Goal: Transaction & Acquisition: Purchase product/service

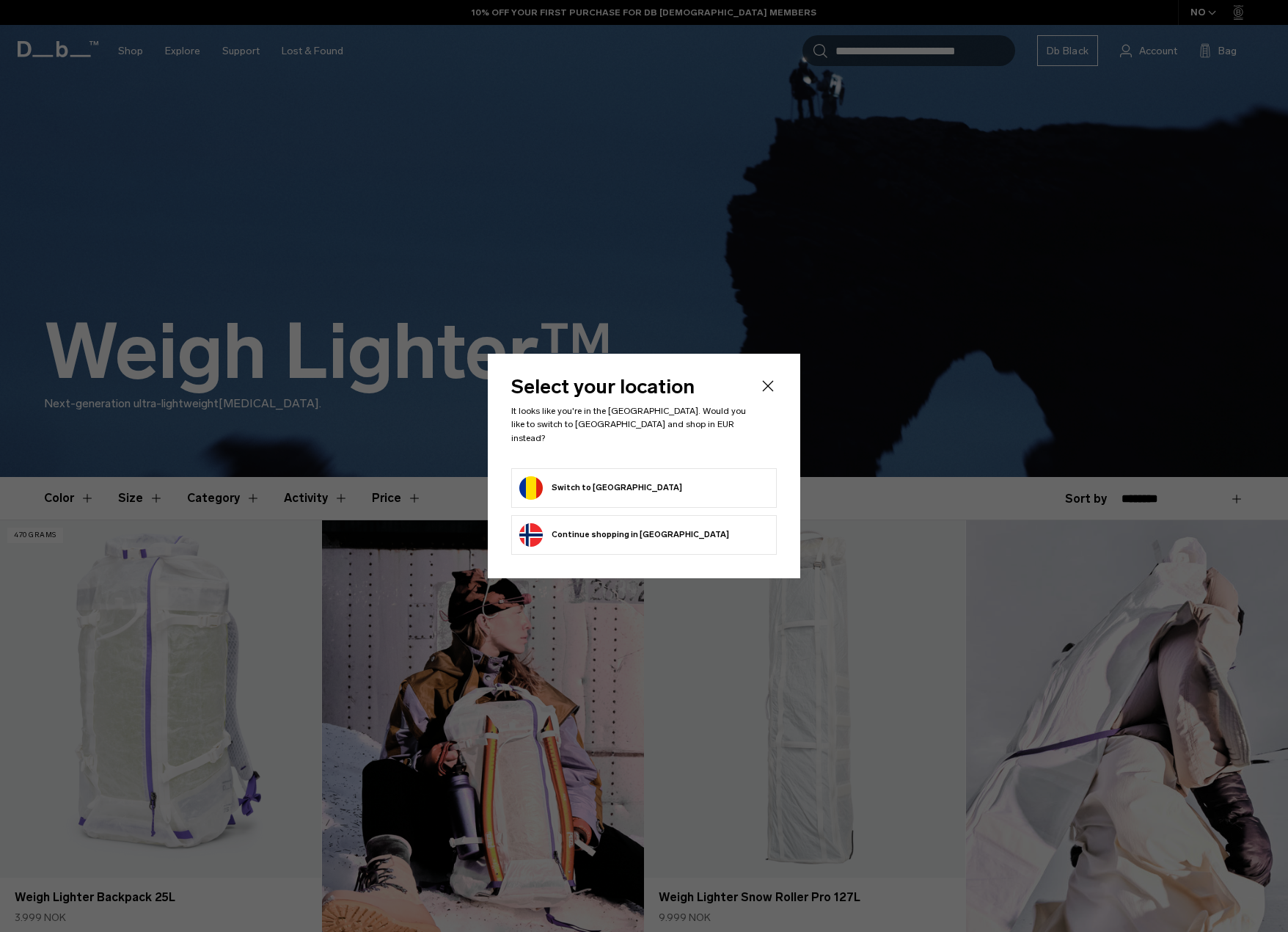
drag, startPoint x: 769, startPoint y: 390, endPoint x: 621, endPoint y: 459, distance: 163.3
click at [635, 451] on header "Select your location It looks like you're in the Romania. Would you like to swi…" at bounding box center [644, 423] width 265 height 90
click at [606, 477] on button "Switch to Romania" at bounding box center [601, 488] width 163 height 24
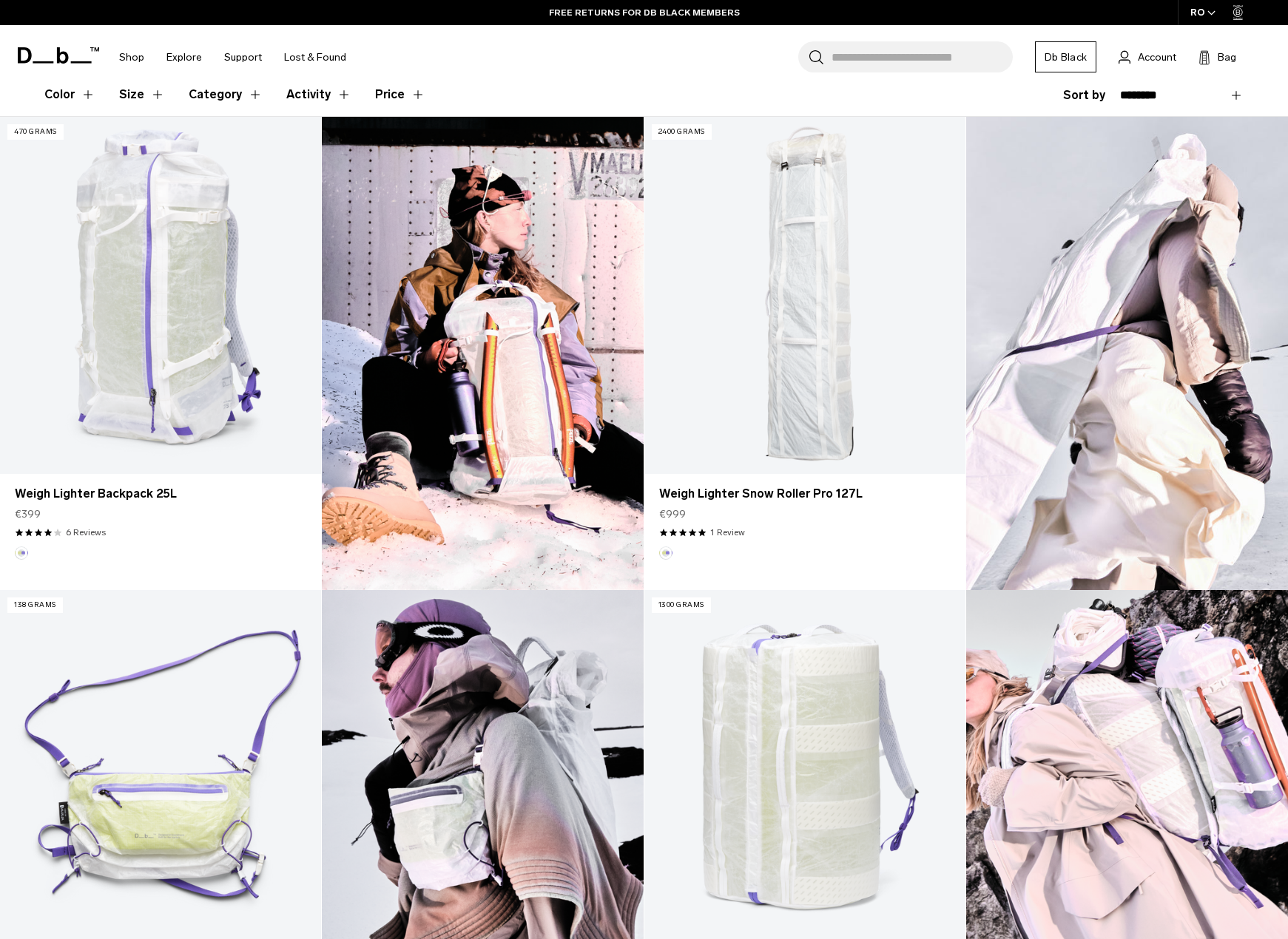
scroll to position [414, 0]
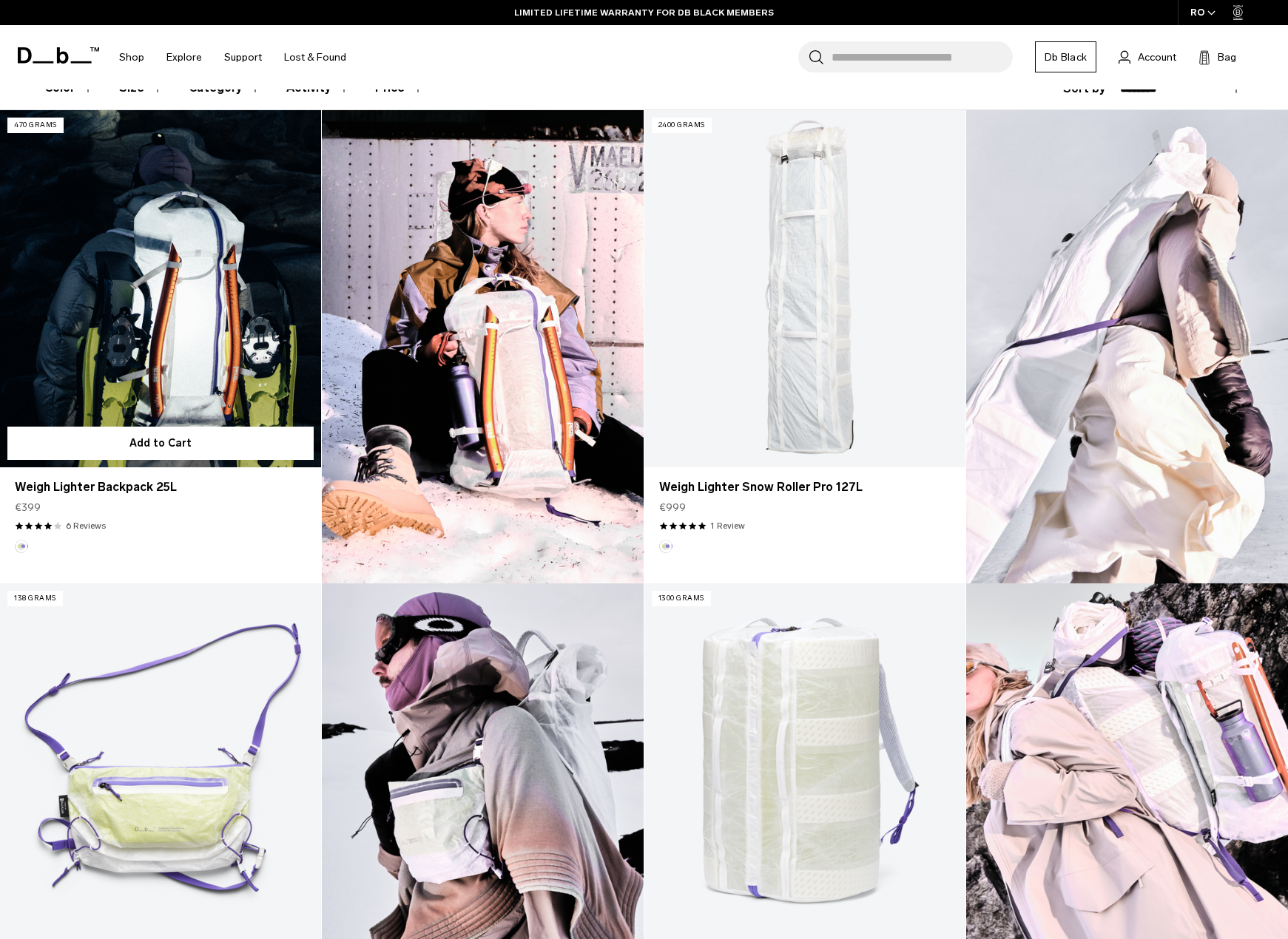
click at [200, 363] on link "Weigh Lighter Backpack 25L" at bounding box center [160, 289] width 321 height 357
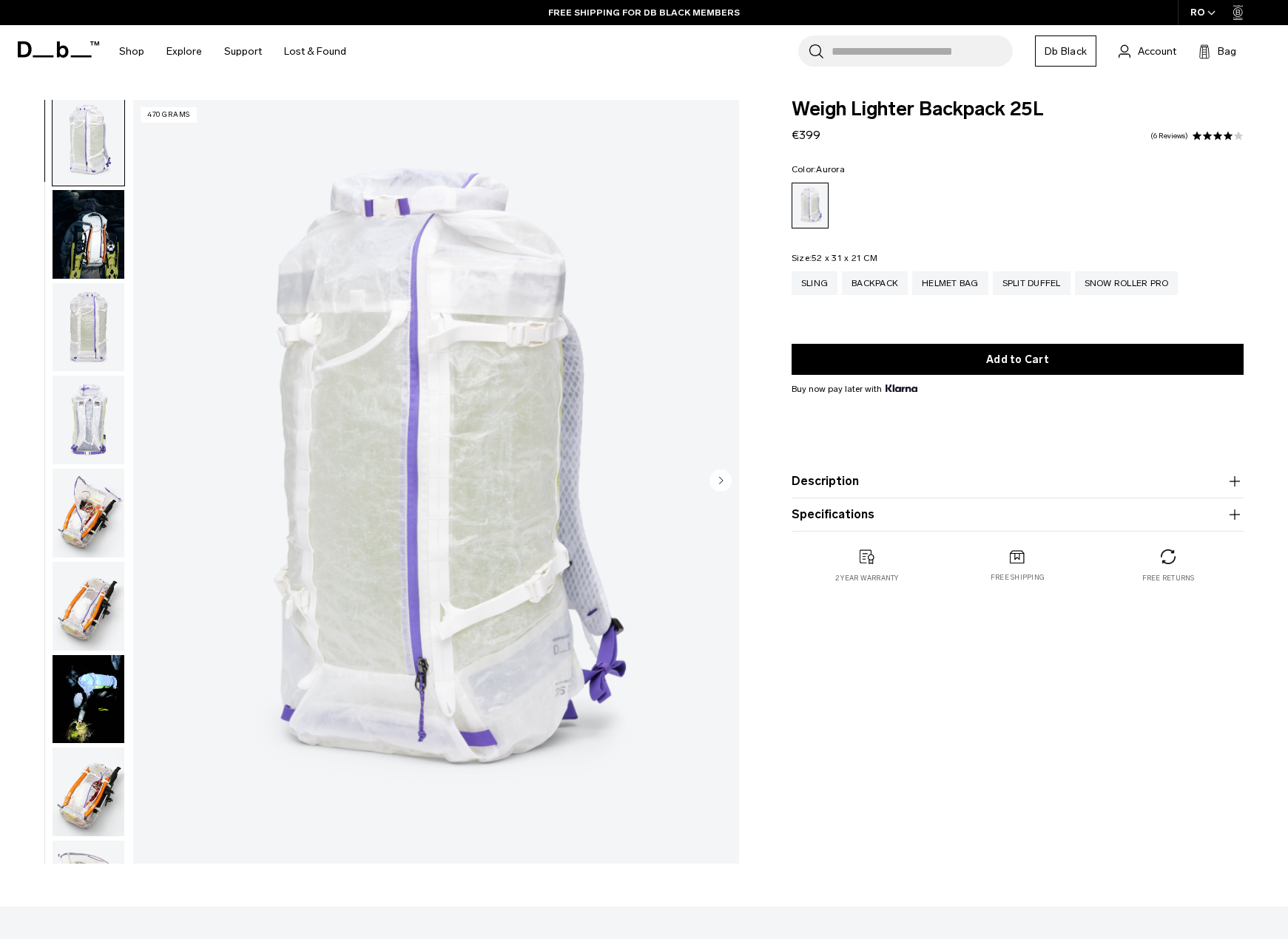
click at [103, 231] on img "button" at bounding box center [88, 234] width 71 height 89
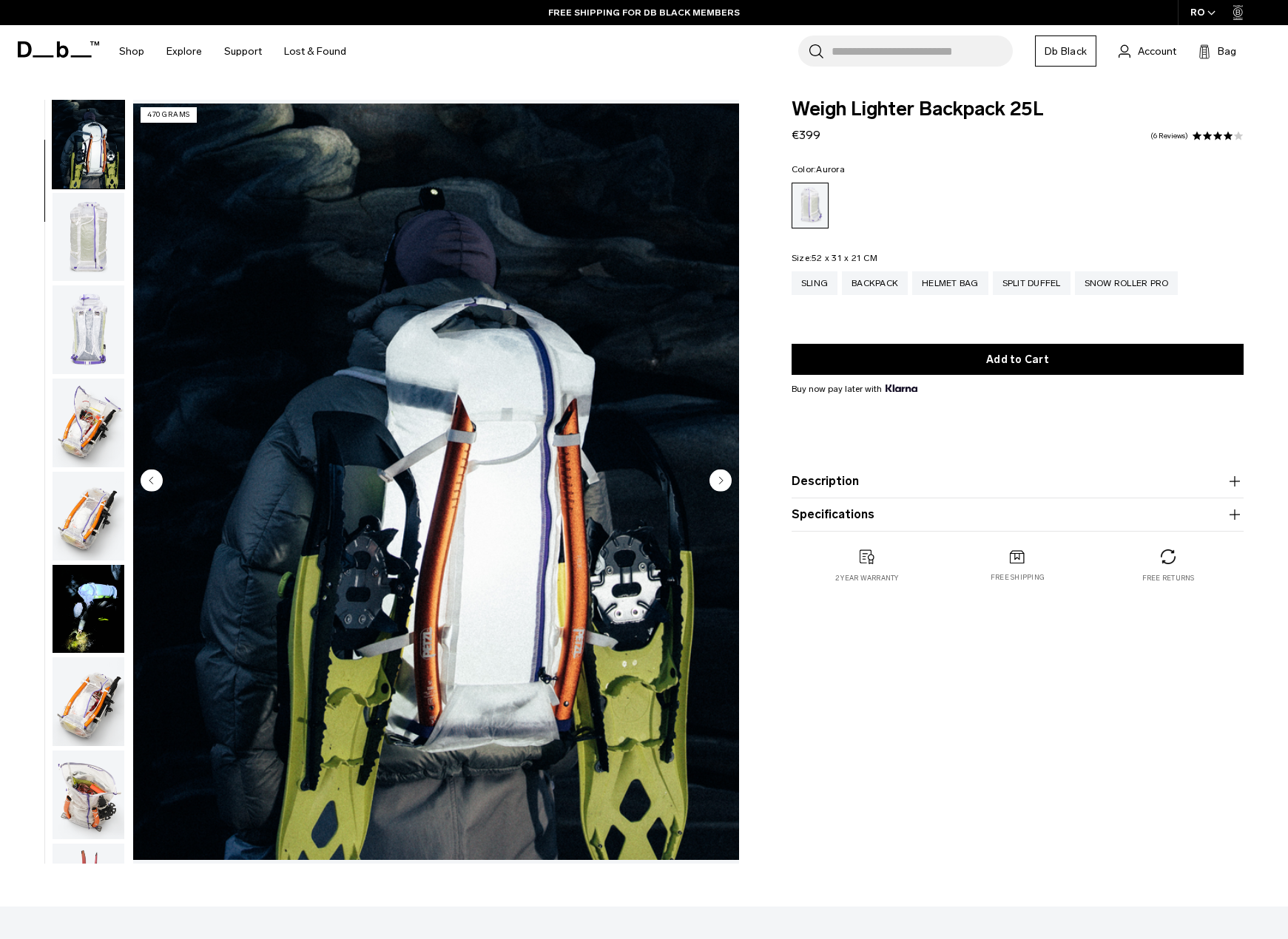
click at [100, 241] on img "button" at bounding box center [88, 238] width 71 height 89
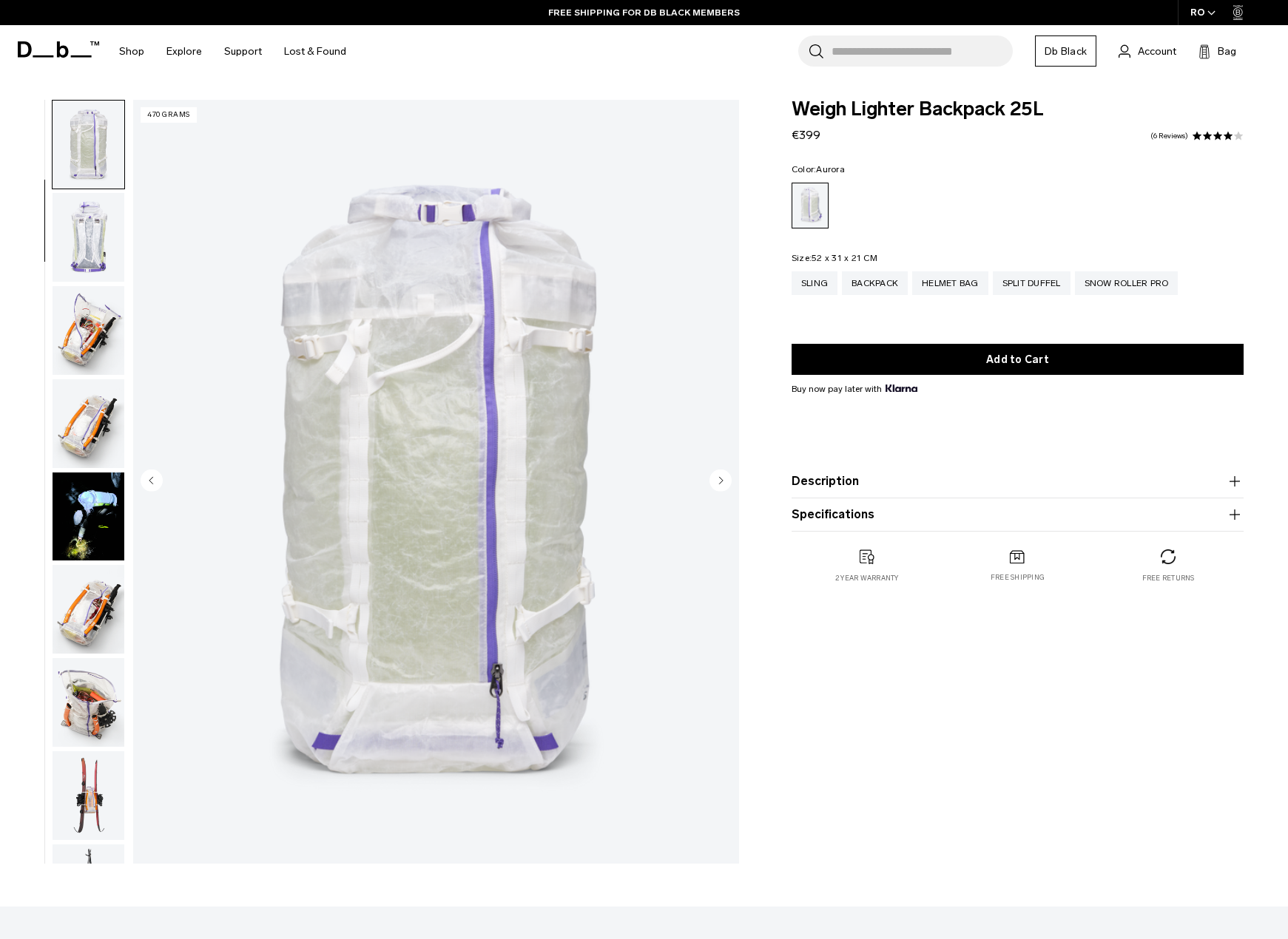
scroll to position [187, 0]
click at [95, 311] on img "button" at bounding box center [88, 330] width 71 height 89
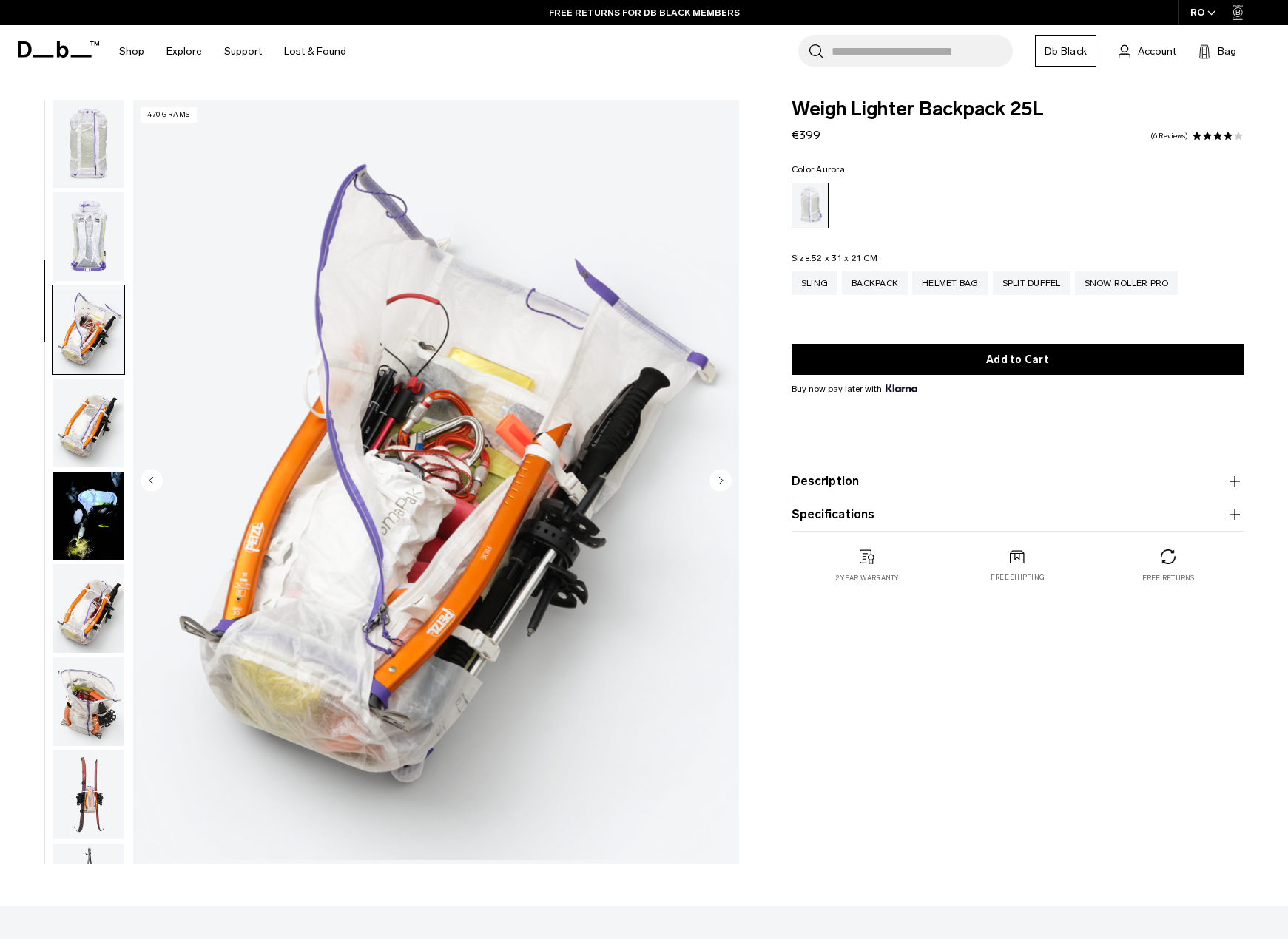
scroll to position [375, 0]
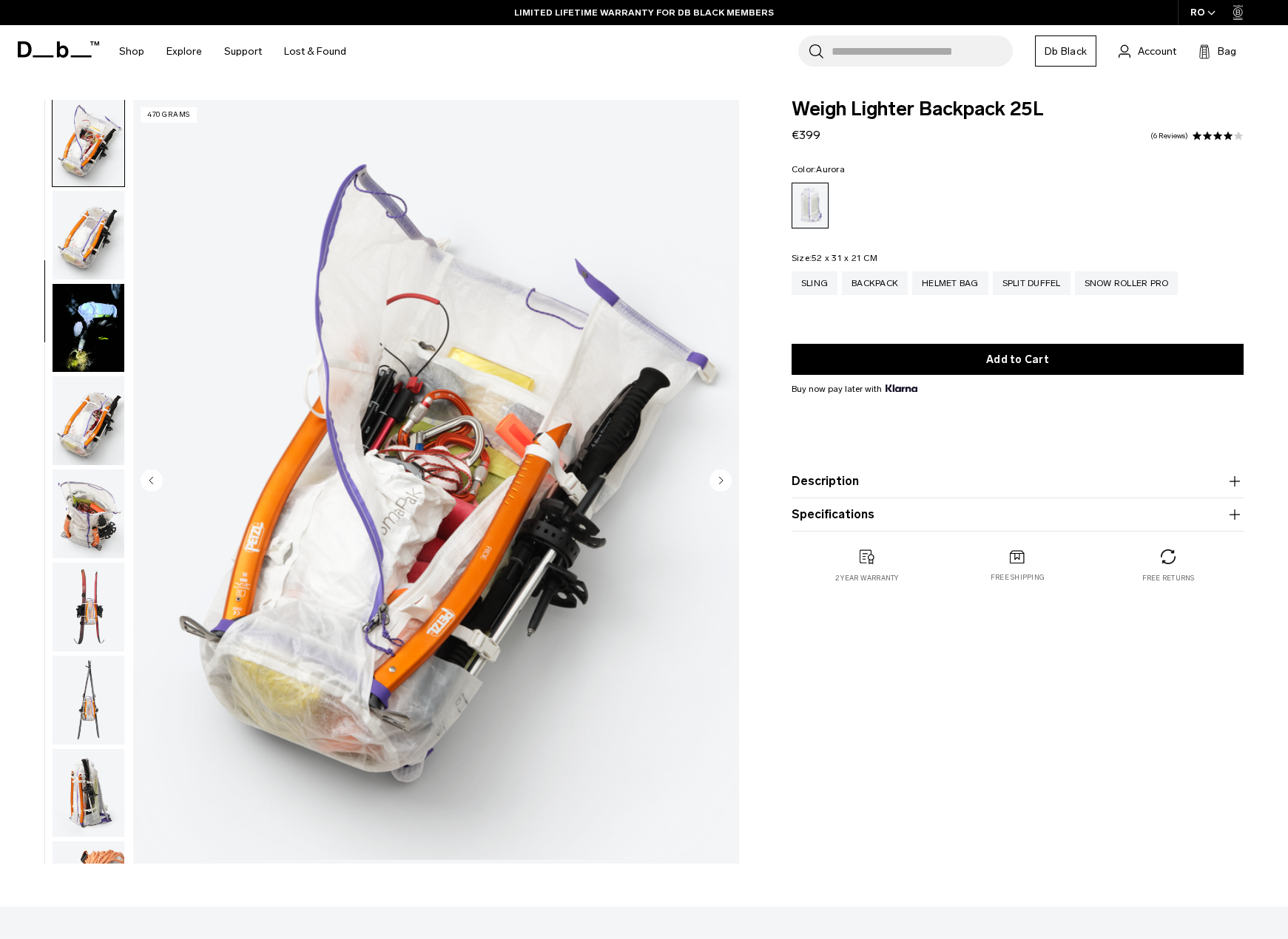
click at [84, 406] on img "button" at bounding box center [88, 421] width 71 height 89
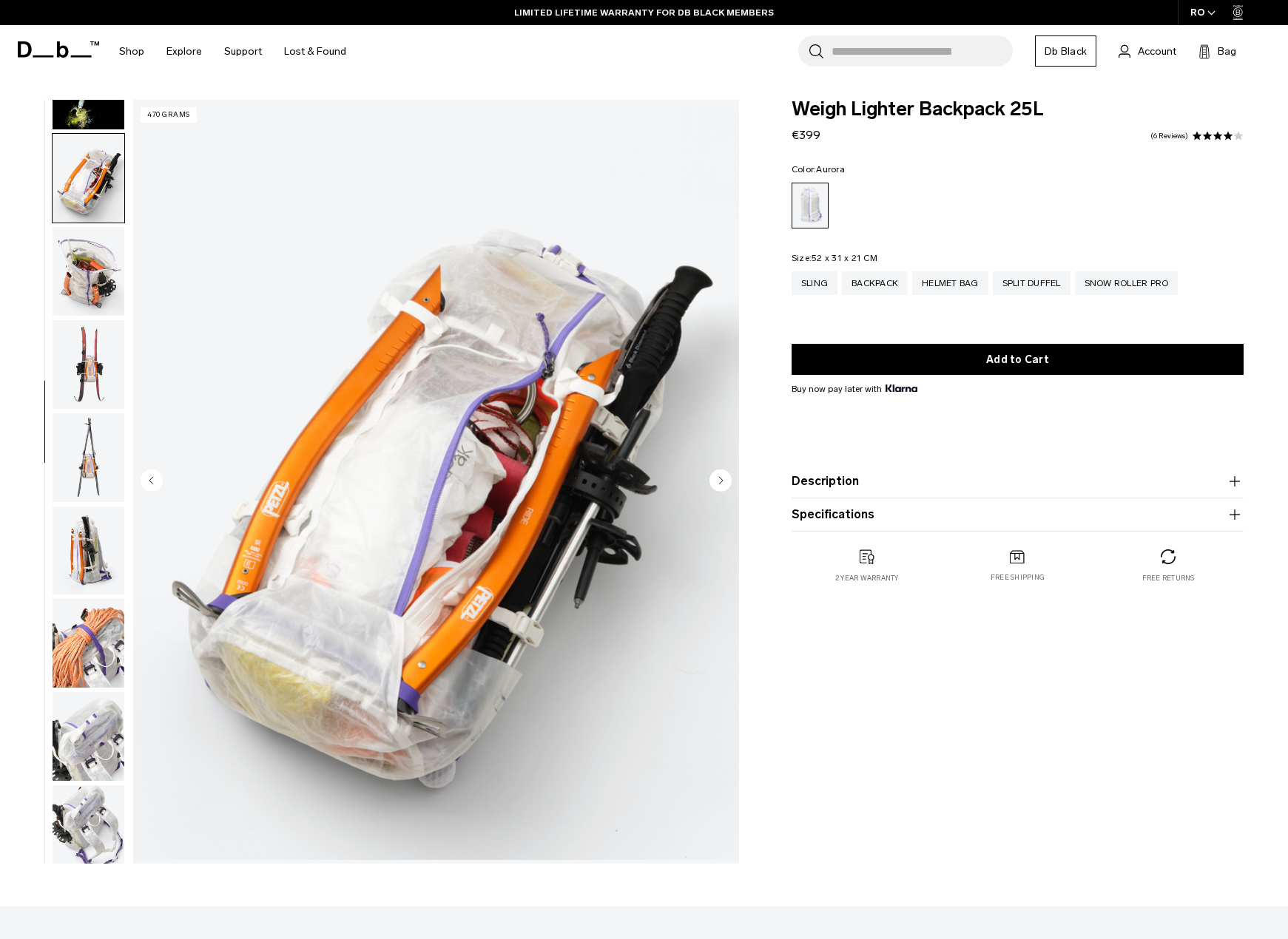
scroll to position [656, 0]
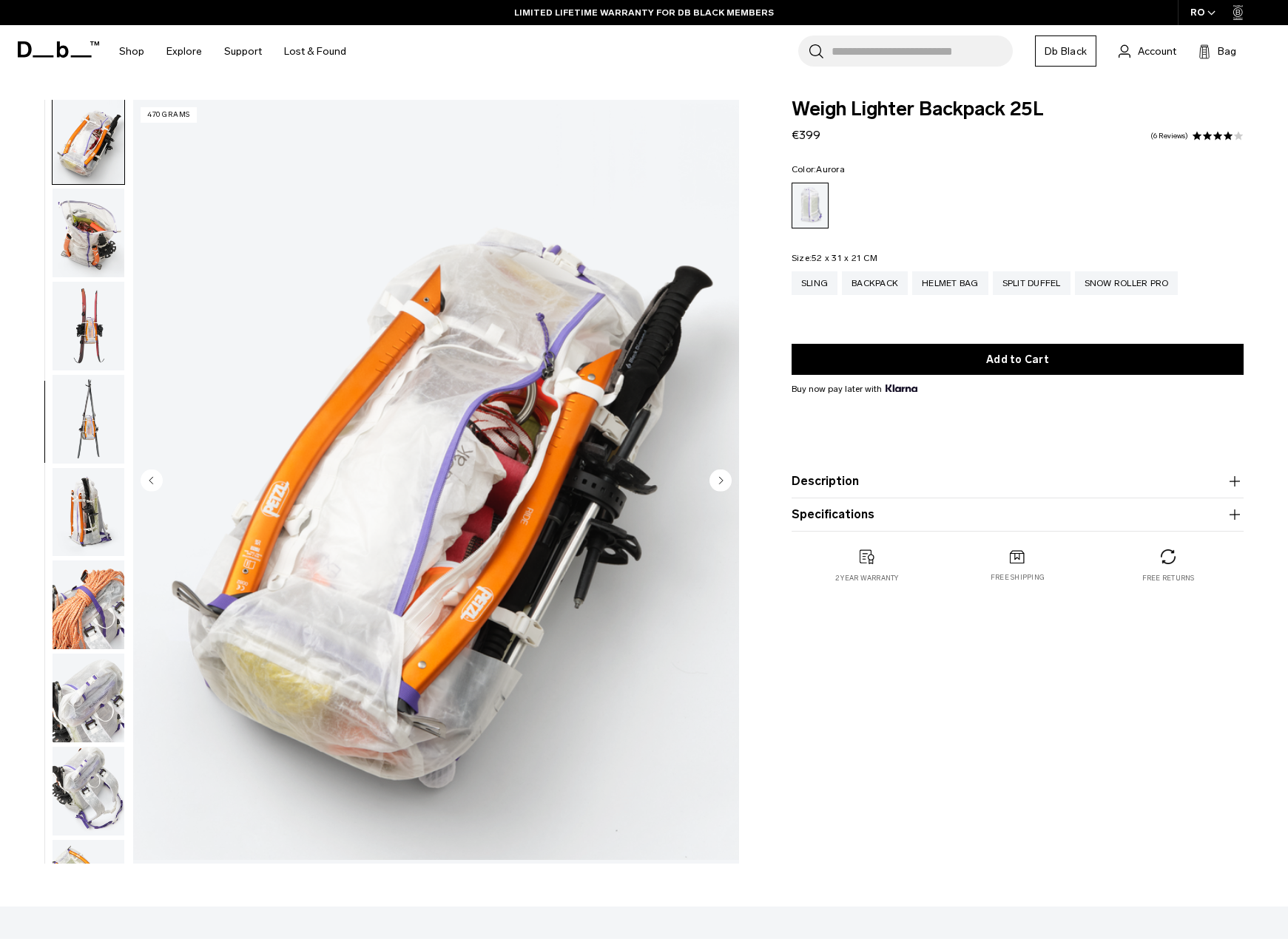
click at [84, 339] on img "button" at bounding box center [88, 326] width 71 height 89
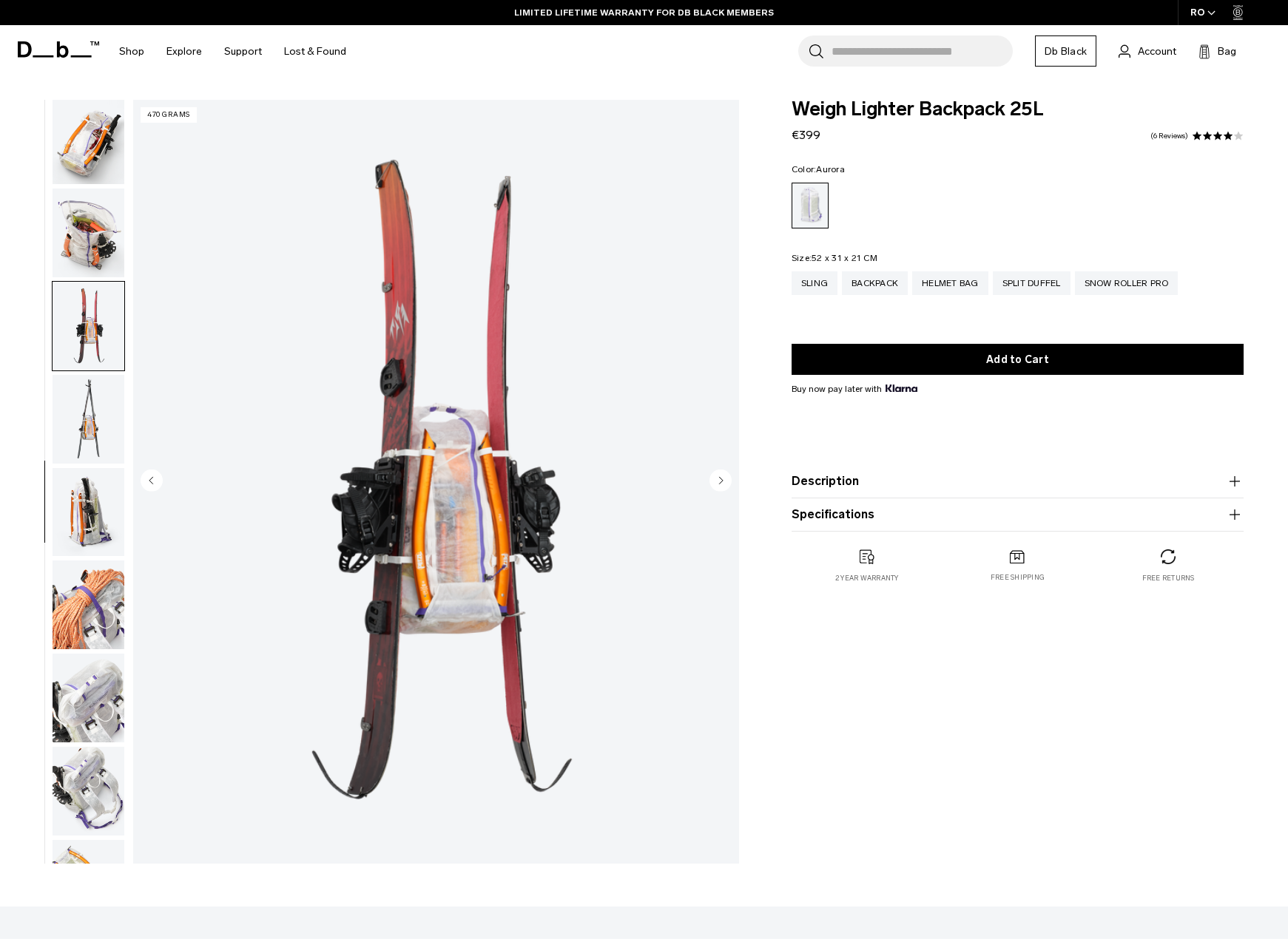
scroll to position [843, 0]
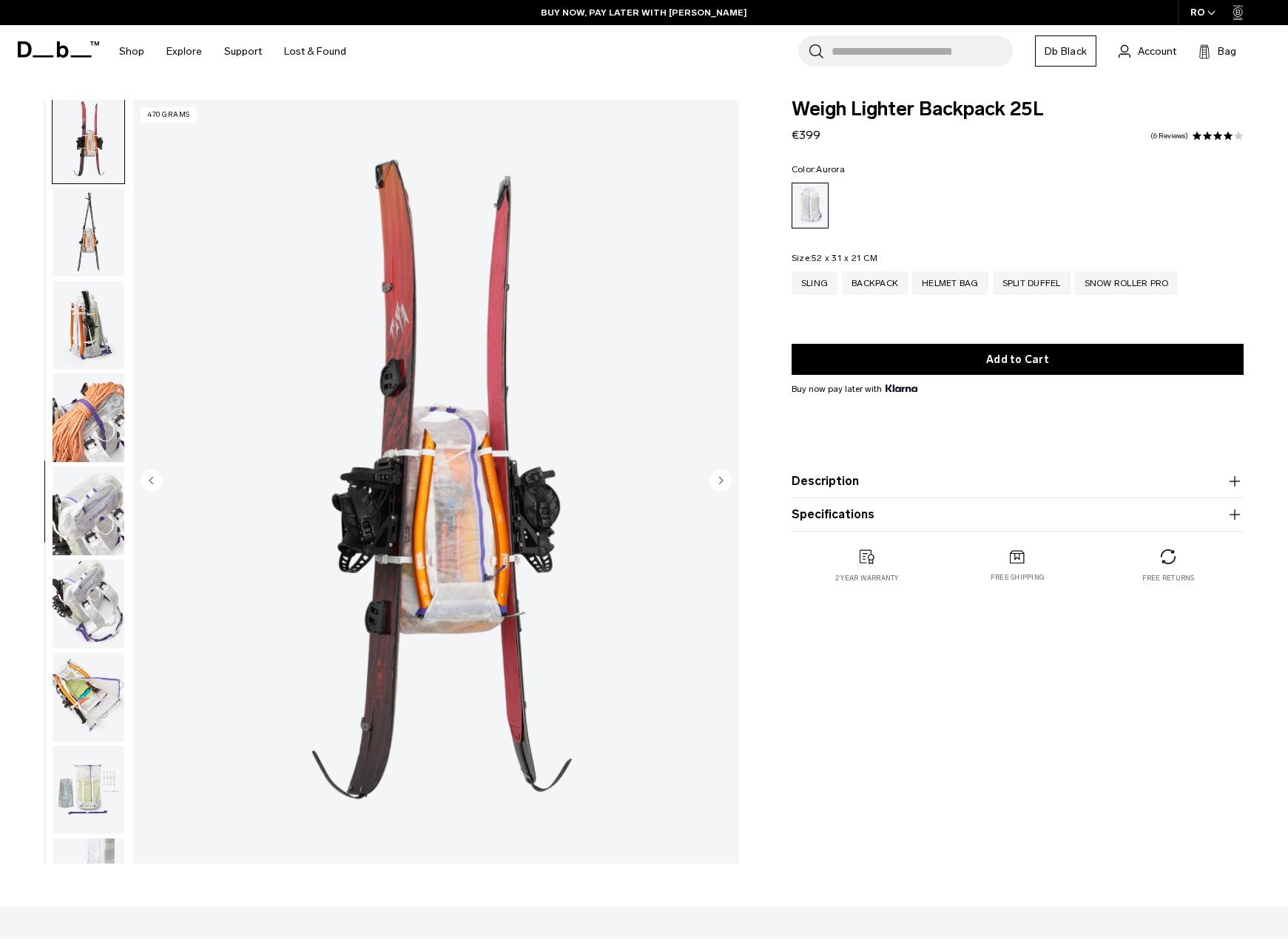
click at [87, 413] on img "button" at bounding box center [88, 418] width 71 height 89
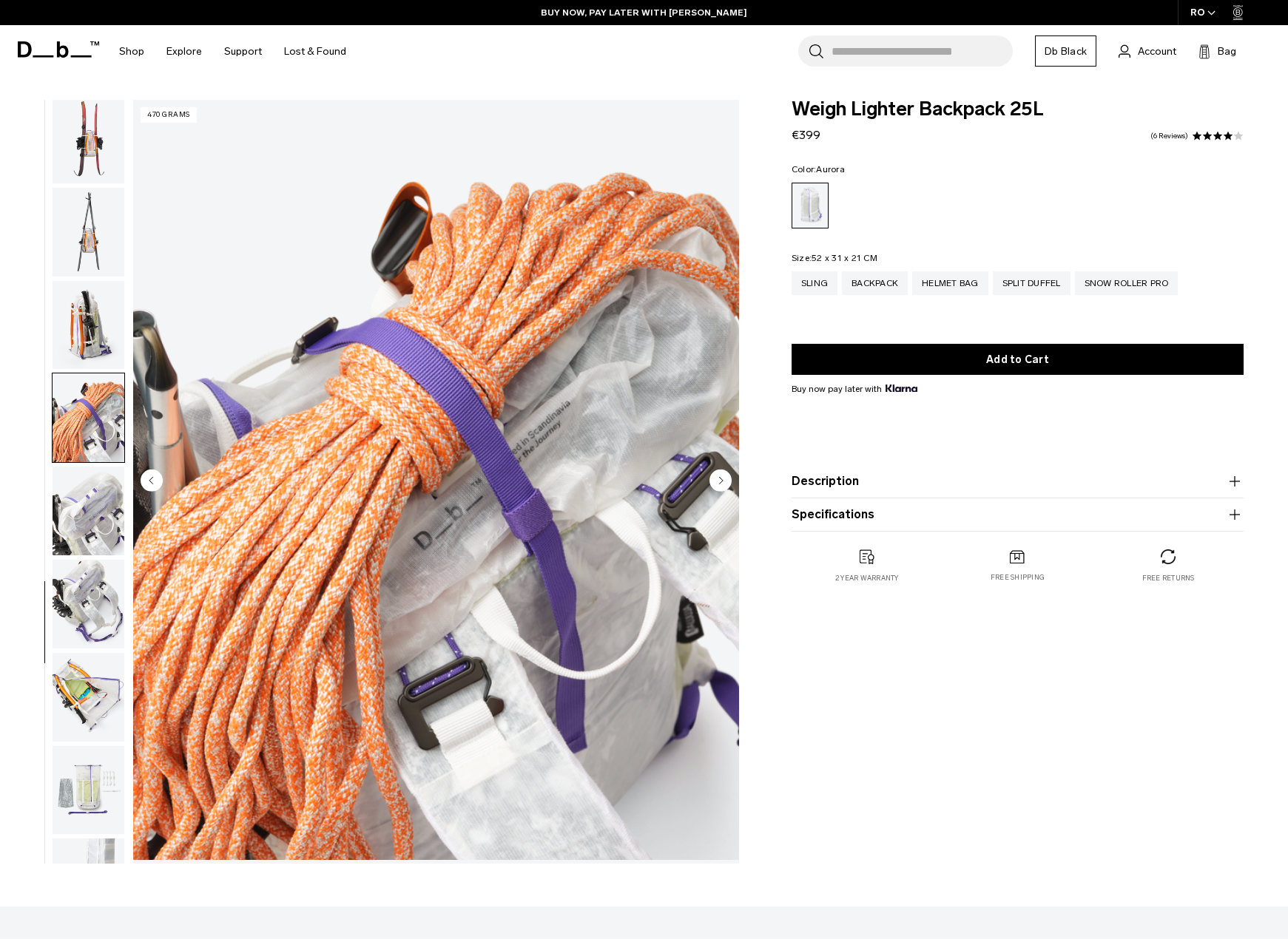
scroll to position [919, 0]
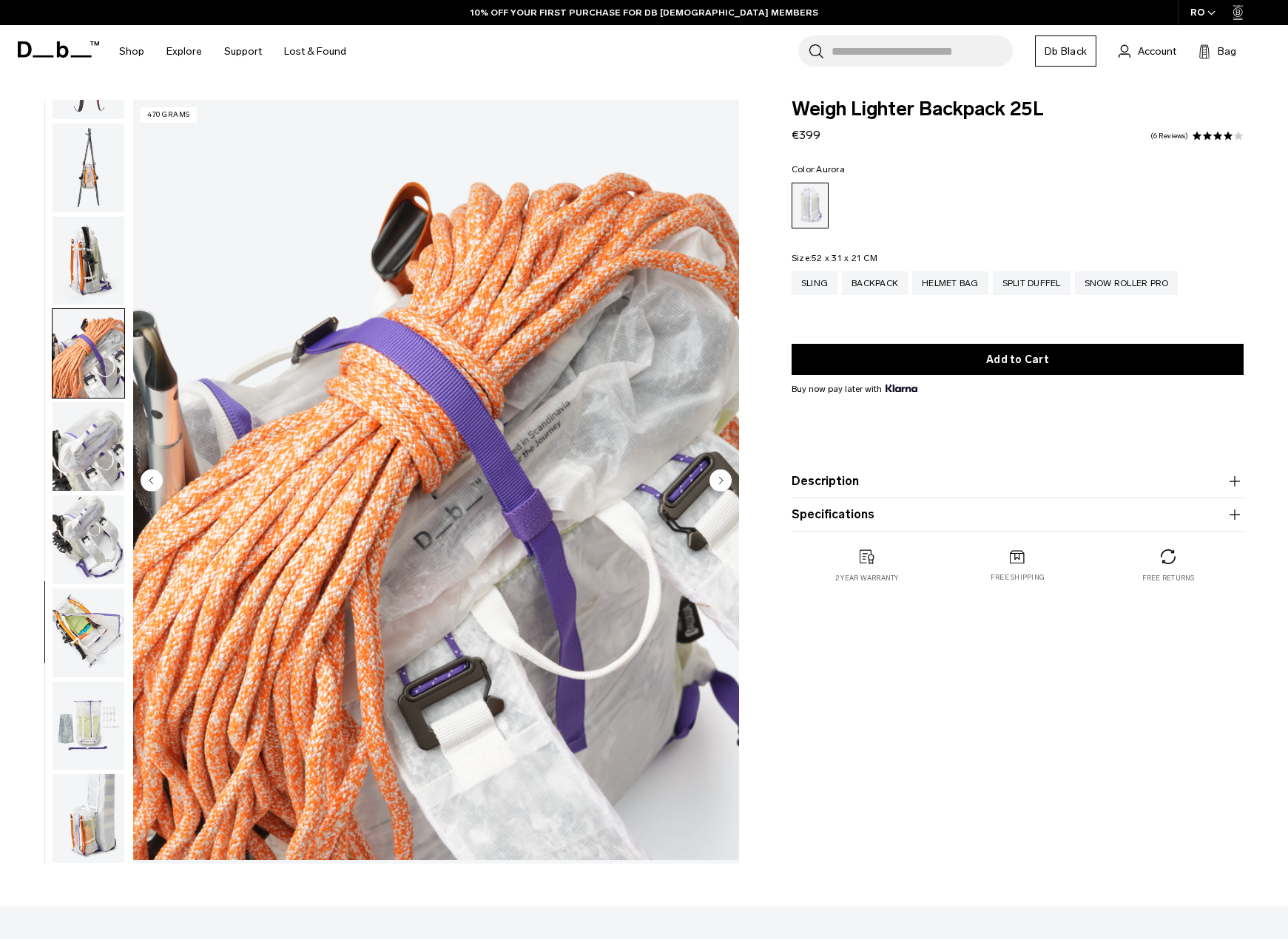
click at [86, 470] on img "button" at bounding box center [88, 446] width 71 height 89
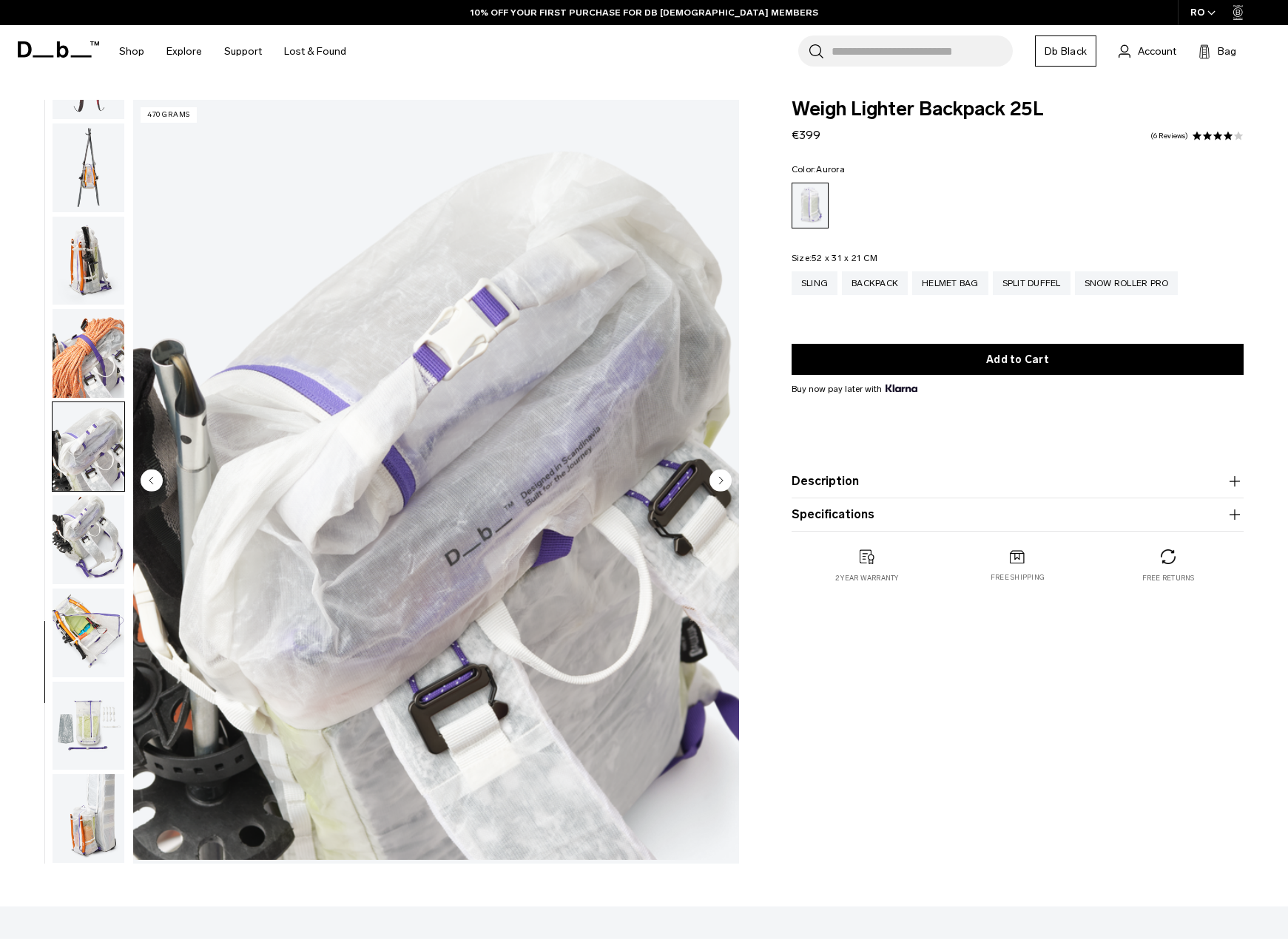
click at [94, 532] on img "button" at bounding box center [88, 540] width 71 height 89
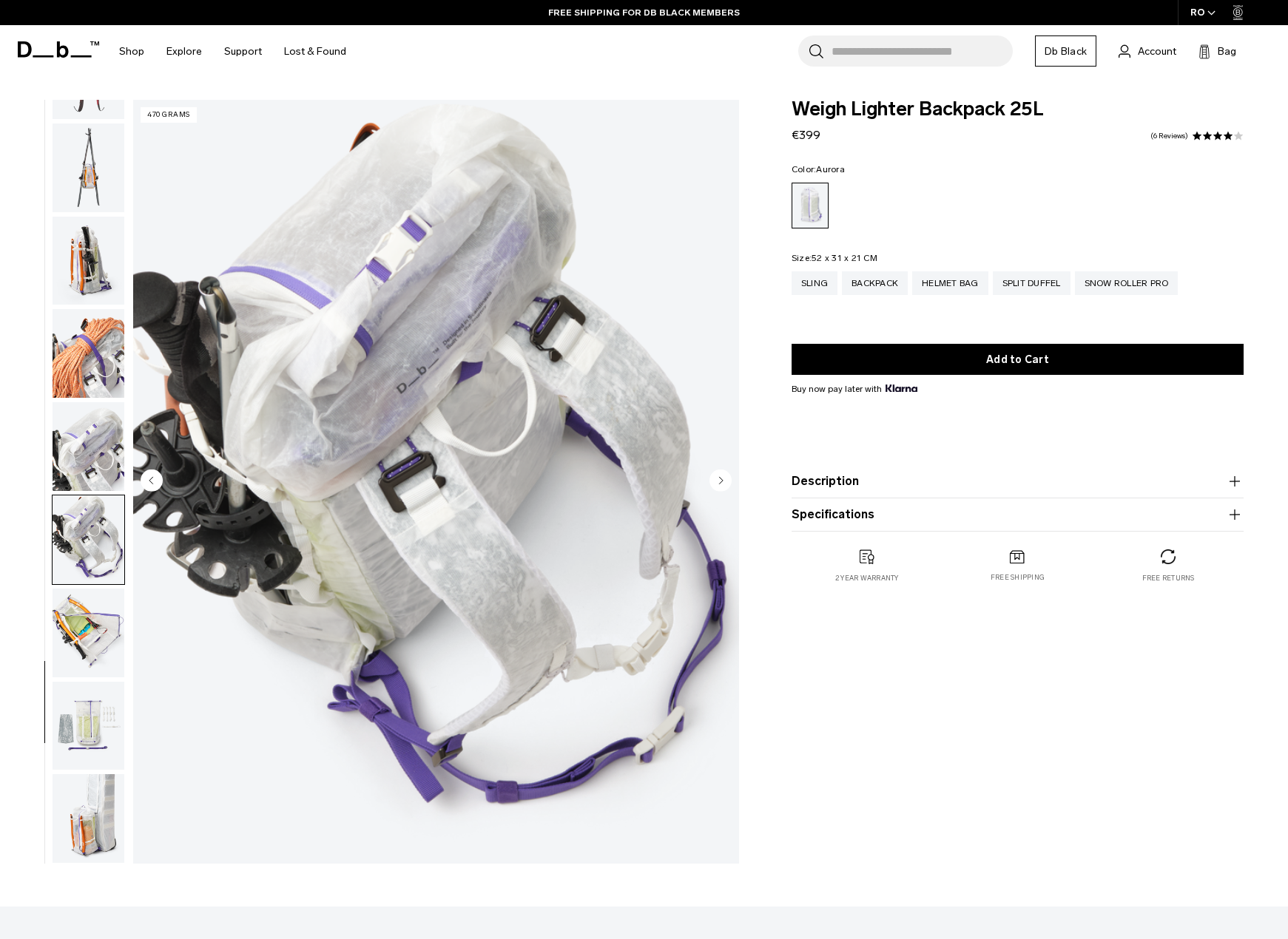
click at [86, 607] on img "button" at bounding box center [88, 633] width 71 height 89
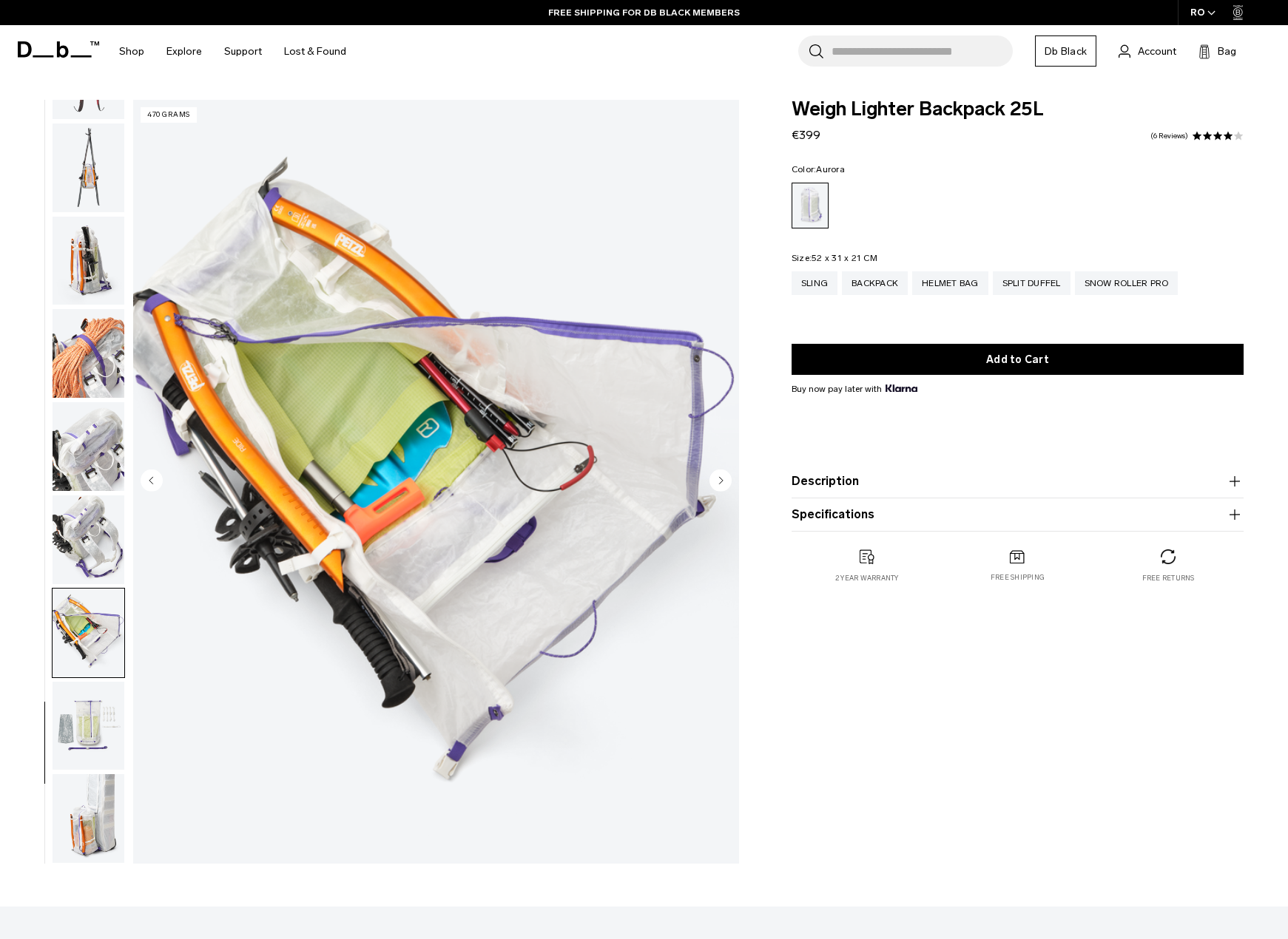
scroll to position [0, 0]
click at [84, 721] on img "button" at bounding box center [88, 726] width 71 height 89
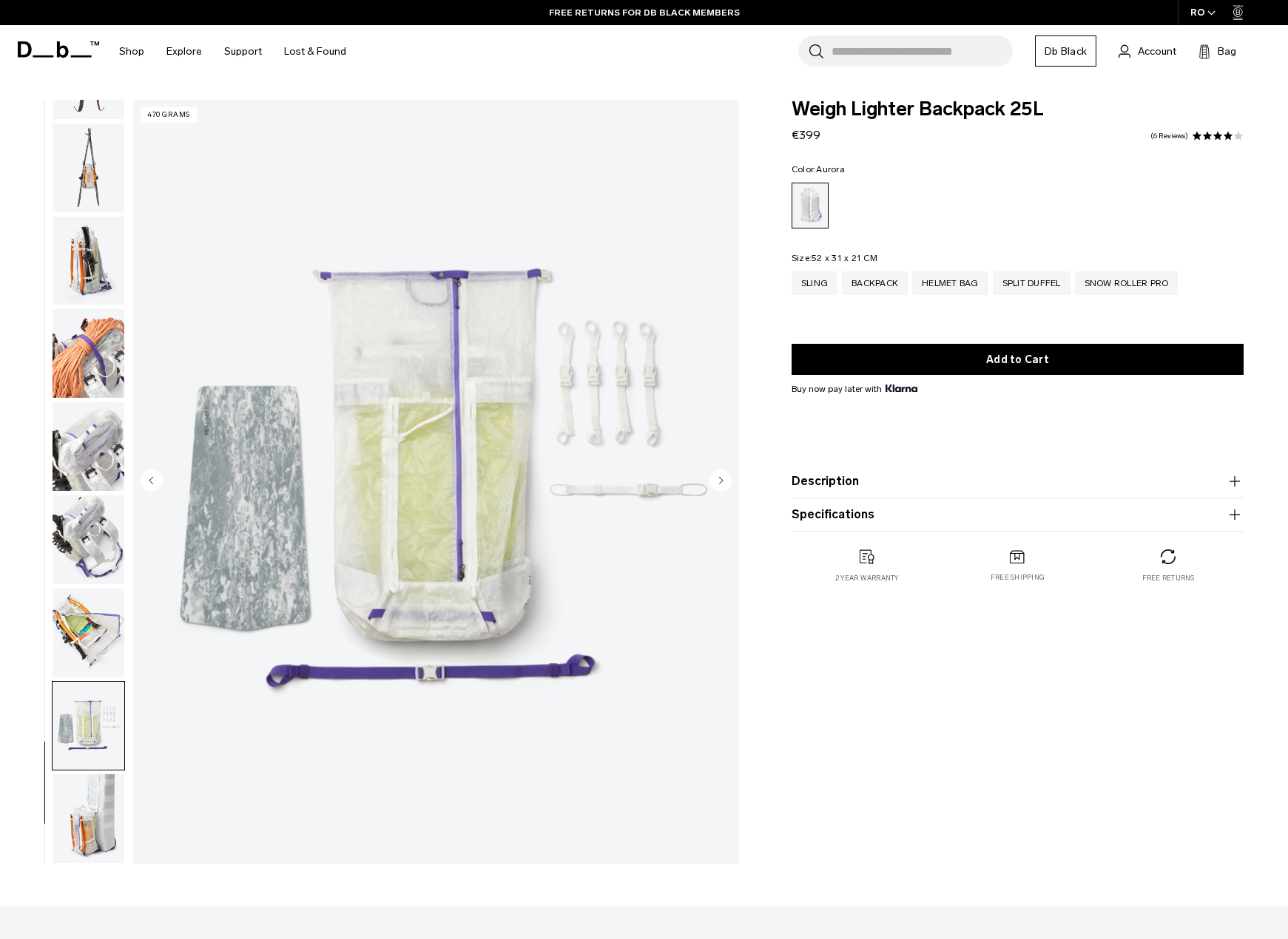
click at [90, 807] on img "button" at bounding box center [88, 819] width 71 height 89
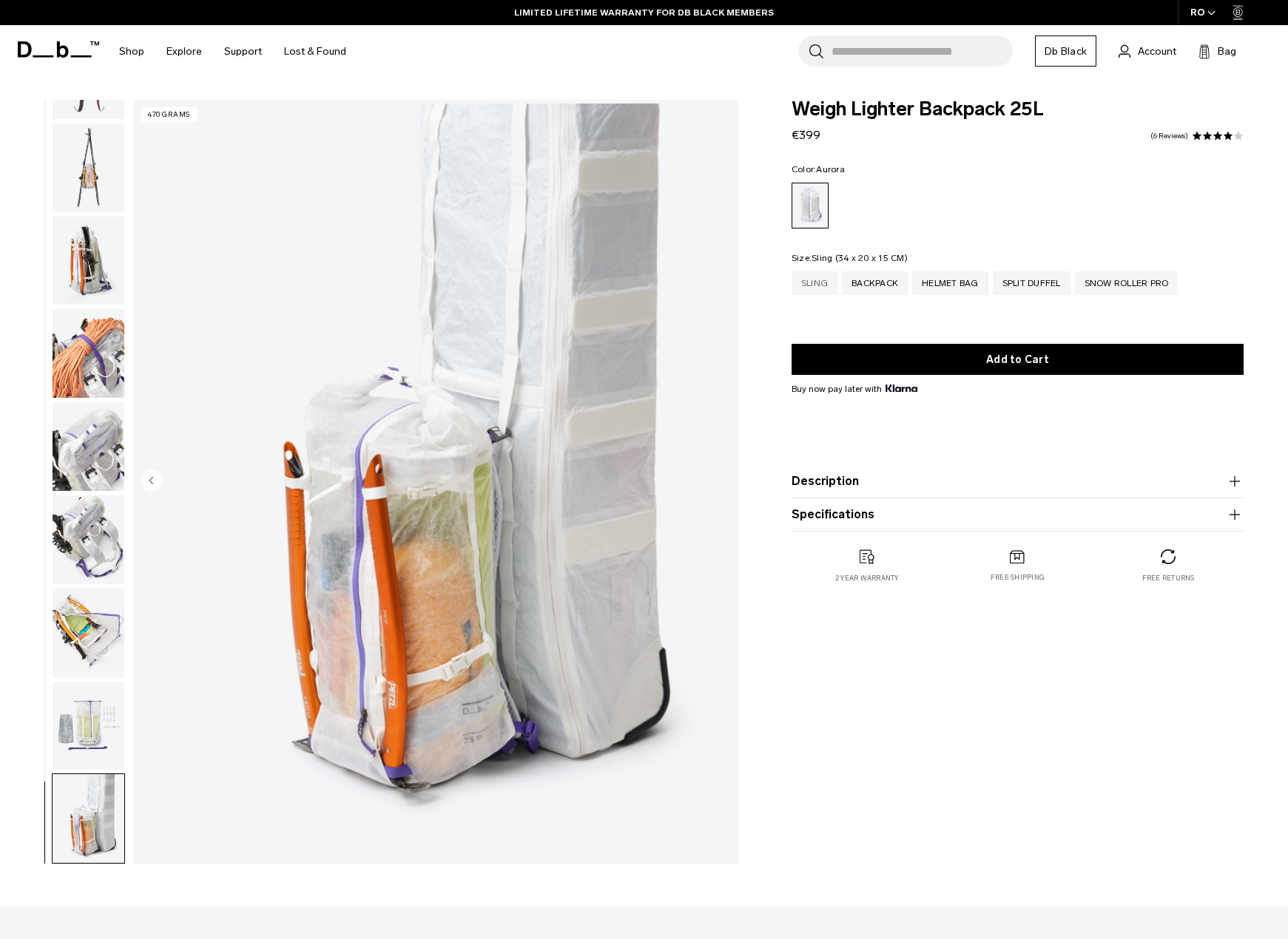
click at [814, 276] on div "Sling" at bounding box center [814, 283] width 45 height 24
